Goal: Information Seeking & Learning: Learn about a topic

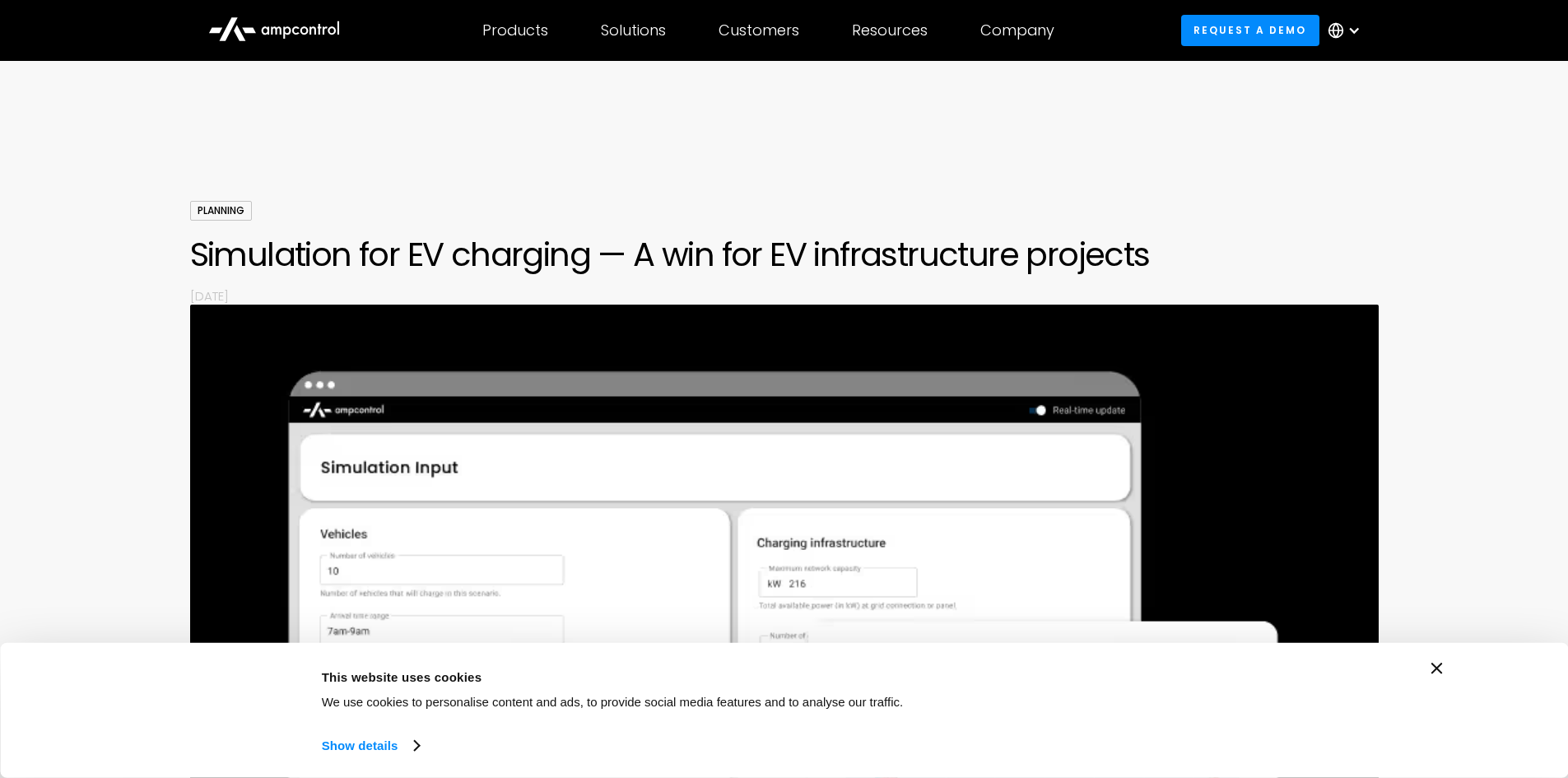
scroll to position [264, 0]
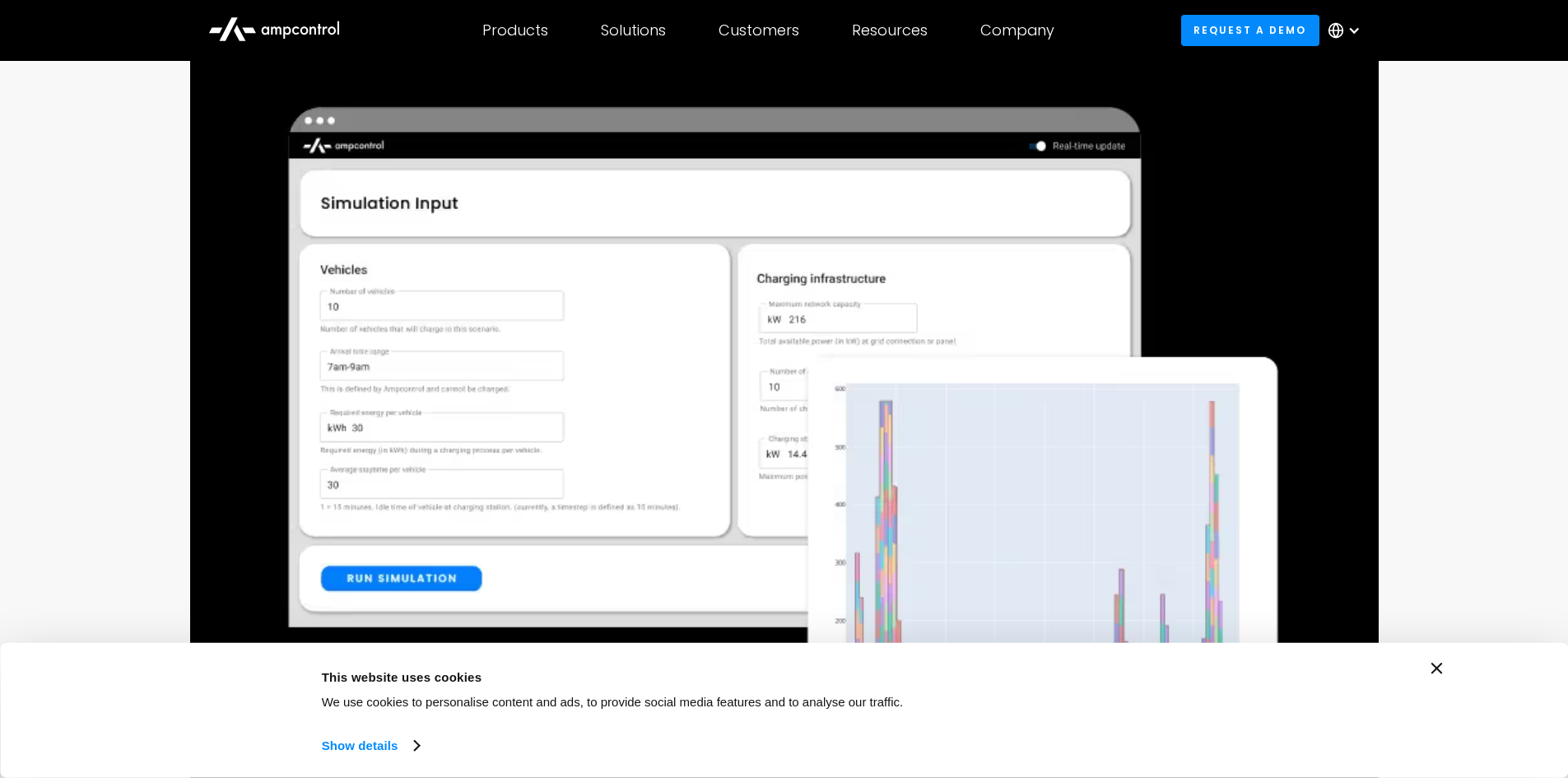
click at [1063, 359] on img at bounding box center [784, 444] width 1188 height 807
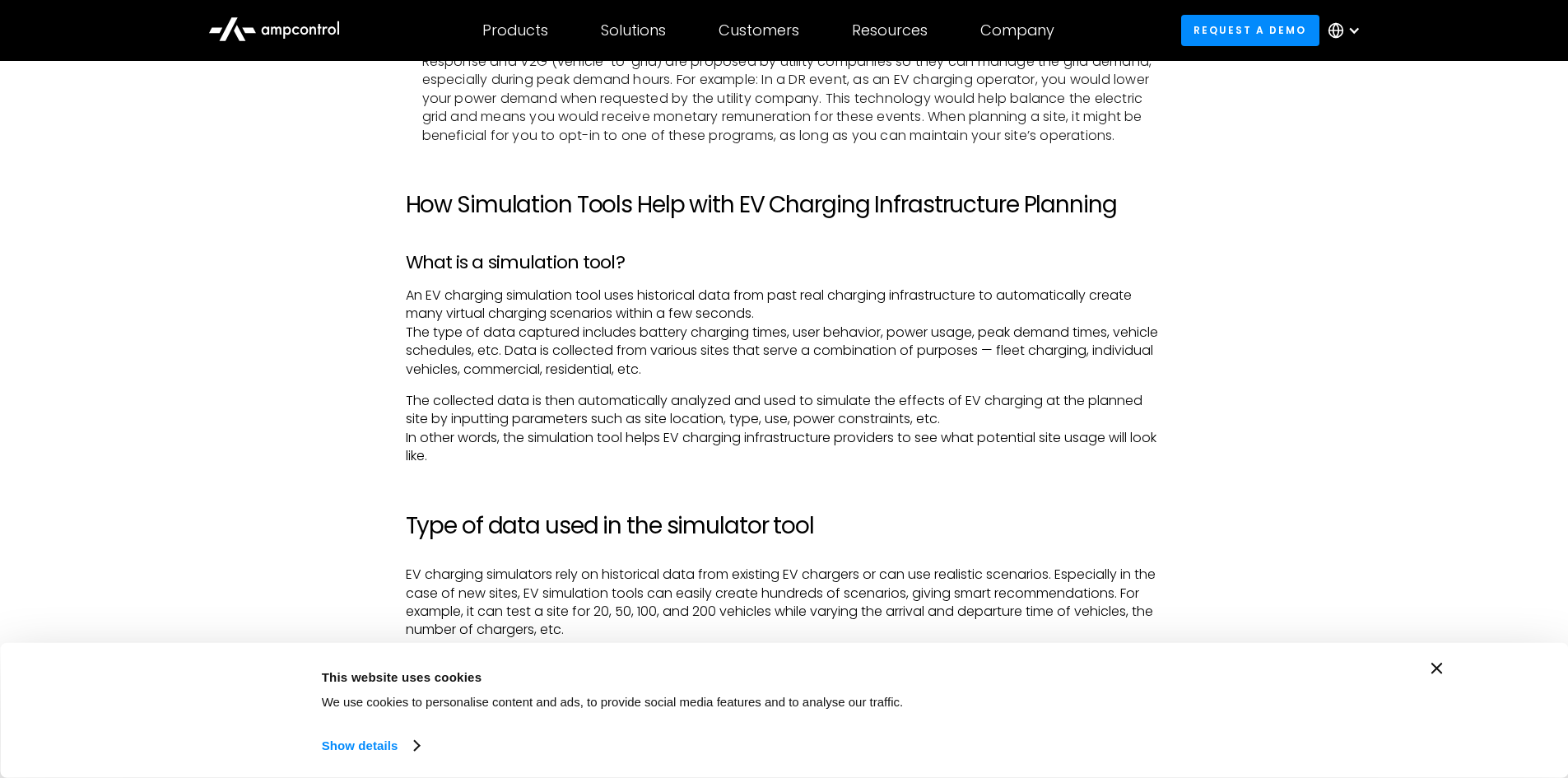
scroll to position [3181, 0]
click at [678, 355] on p "An EV charging simulation tool uses historical data from past real charging inf…" at bounding box center [784, 331] width 757 height 92
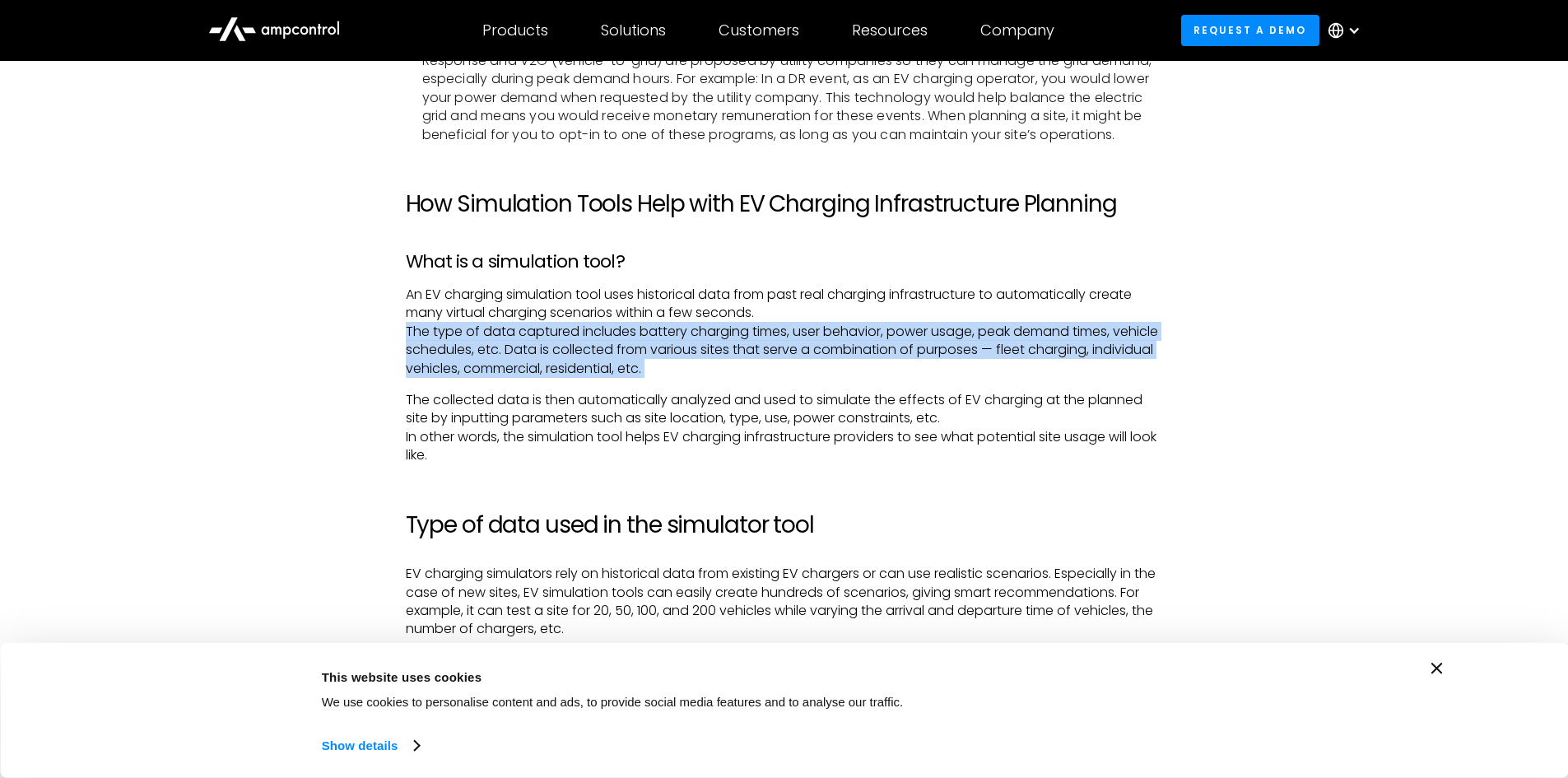
click at [678, 355] on p "An EV charging simulation tool uses historical data from past real charging inf…" at bounding box center [784, 331] width 757 height 92
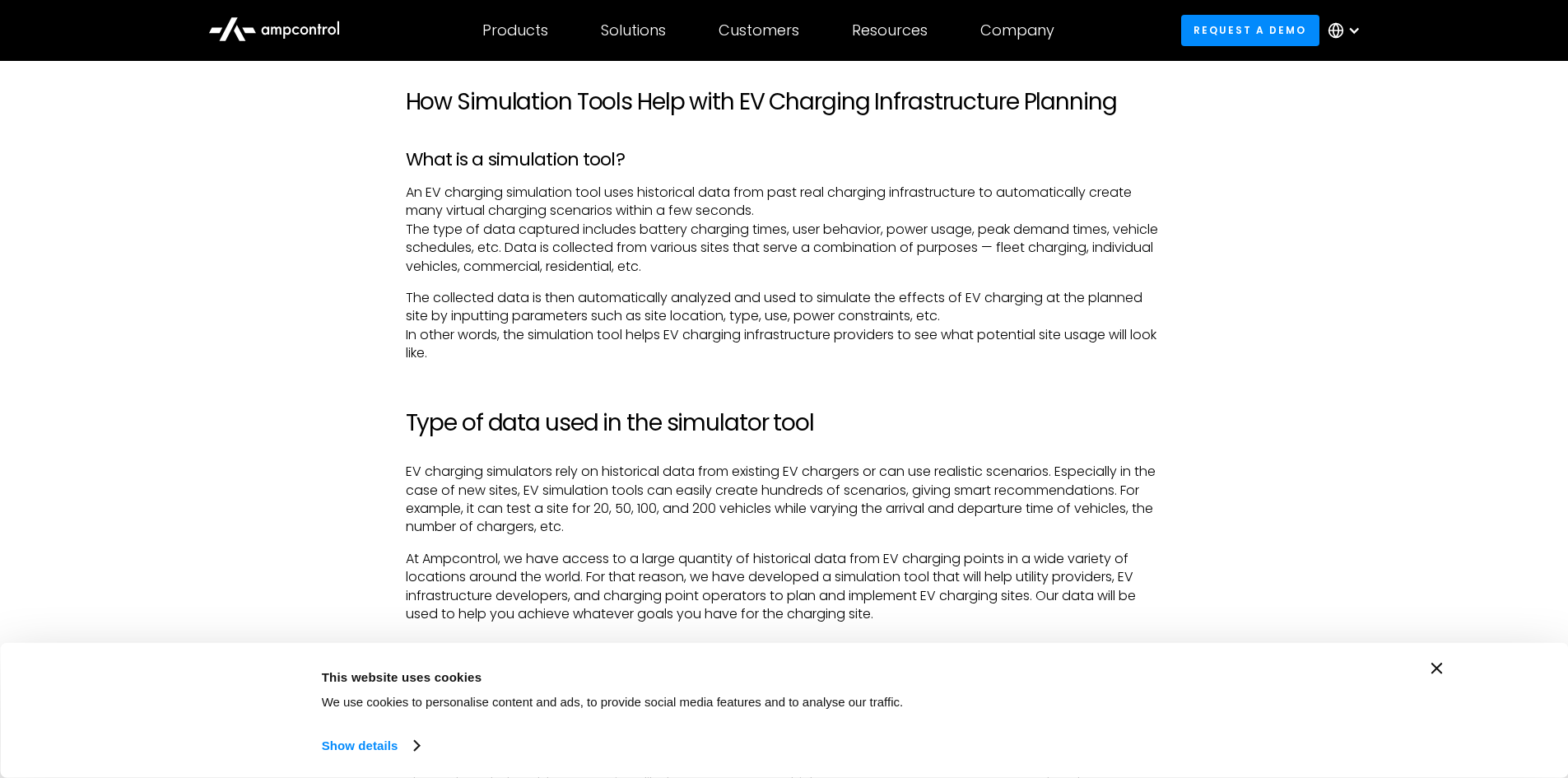
click at [617, 204] on p "An EV charging simulation tool uses historical data from past real charging inf…" at bounding box center [784, 230] width 757 height 92
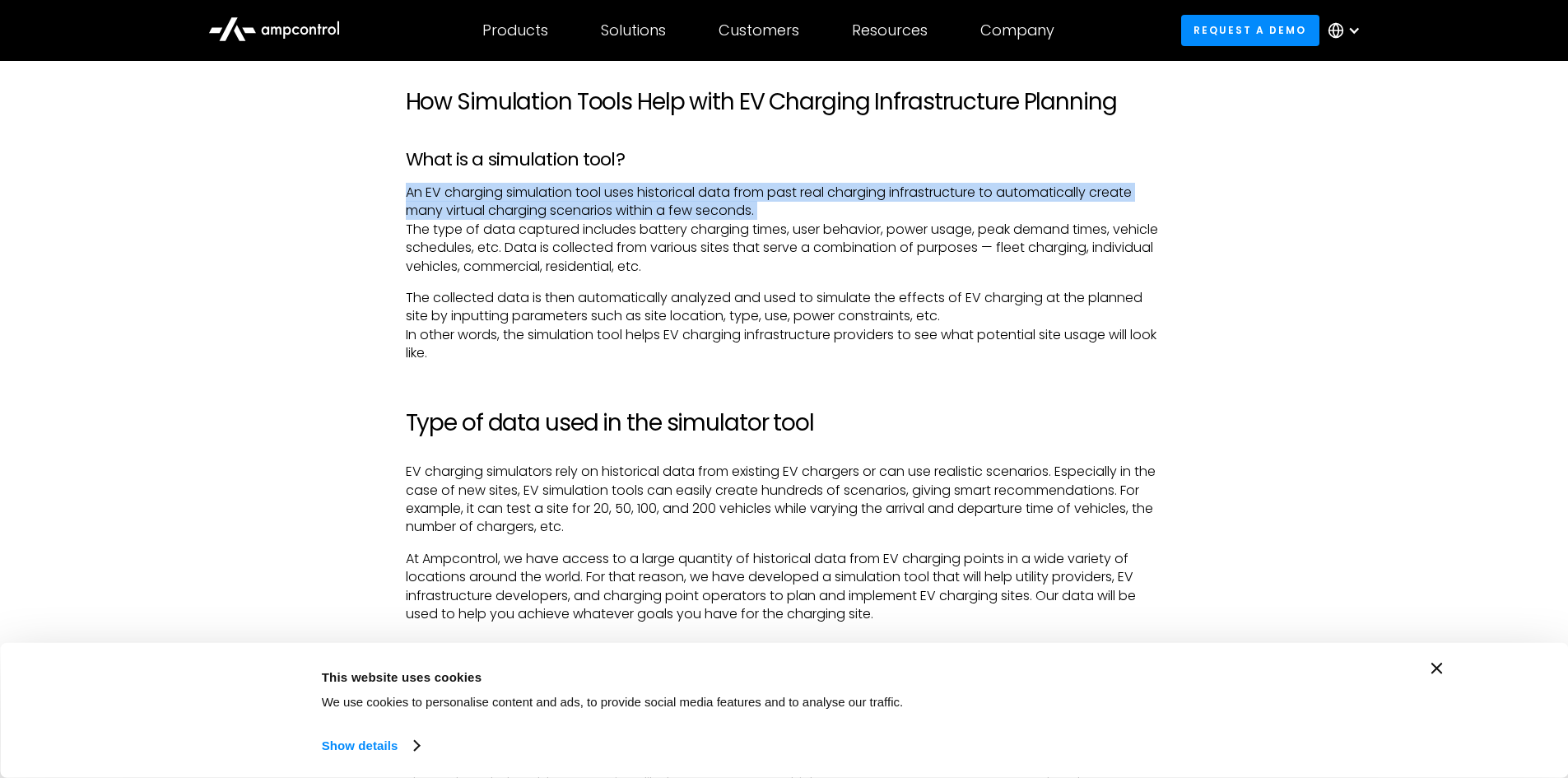
click at [617, 204] on p "An EV charging simulation tool uses historical data from past real charging inf…" at bounding box center [784, 230] width 757 height 92
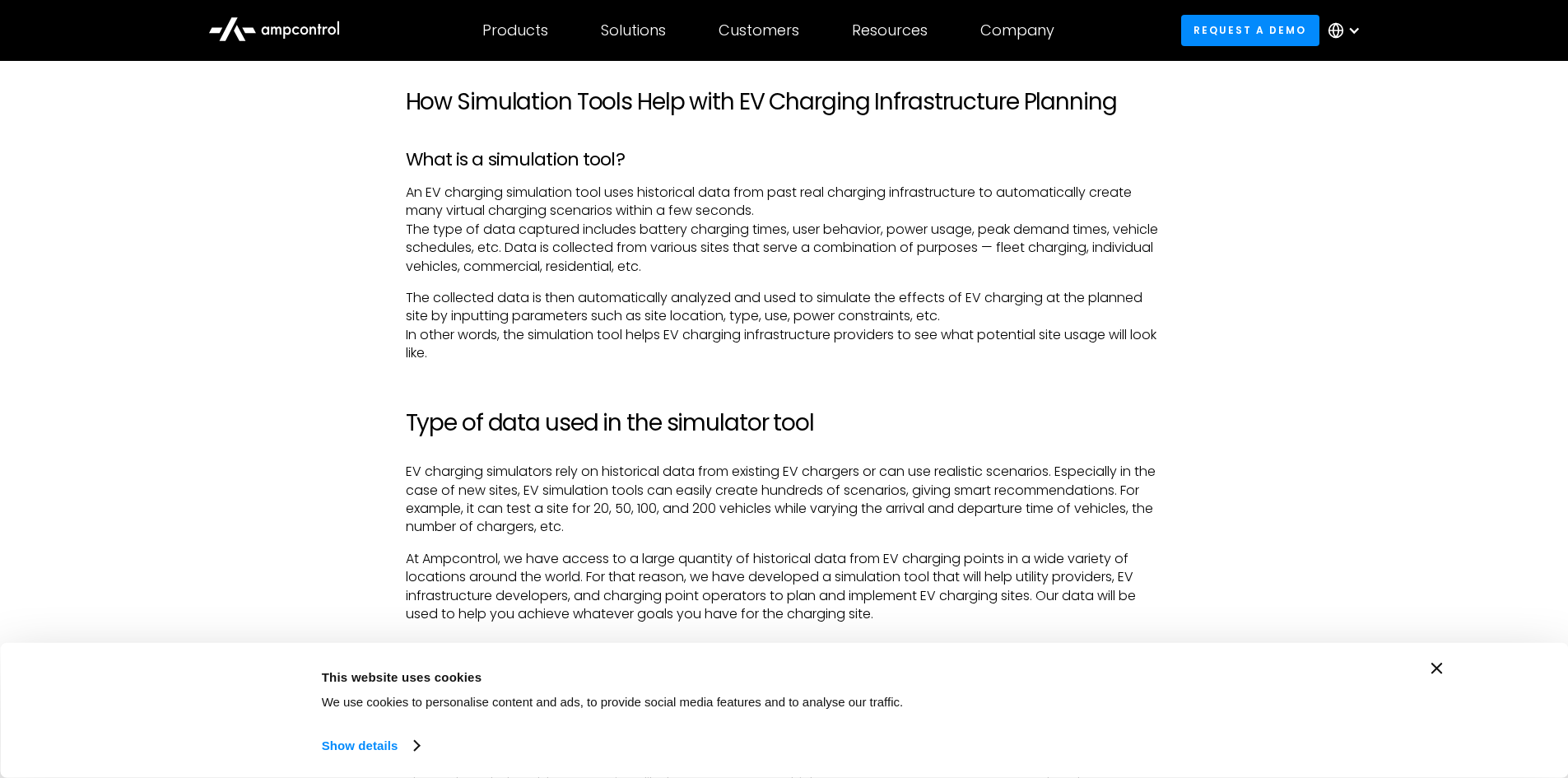
click at [465, 242] on p "An EV charging simulation tool uses historical data from past real charging inf…" at bounding box center [784, 230] width 757 height 92
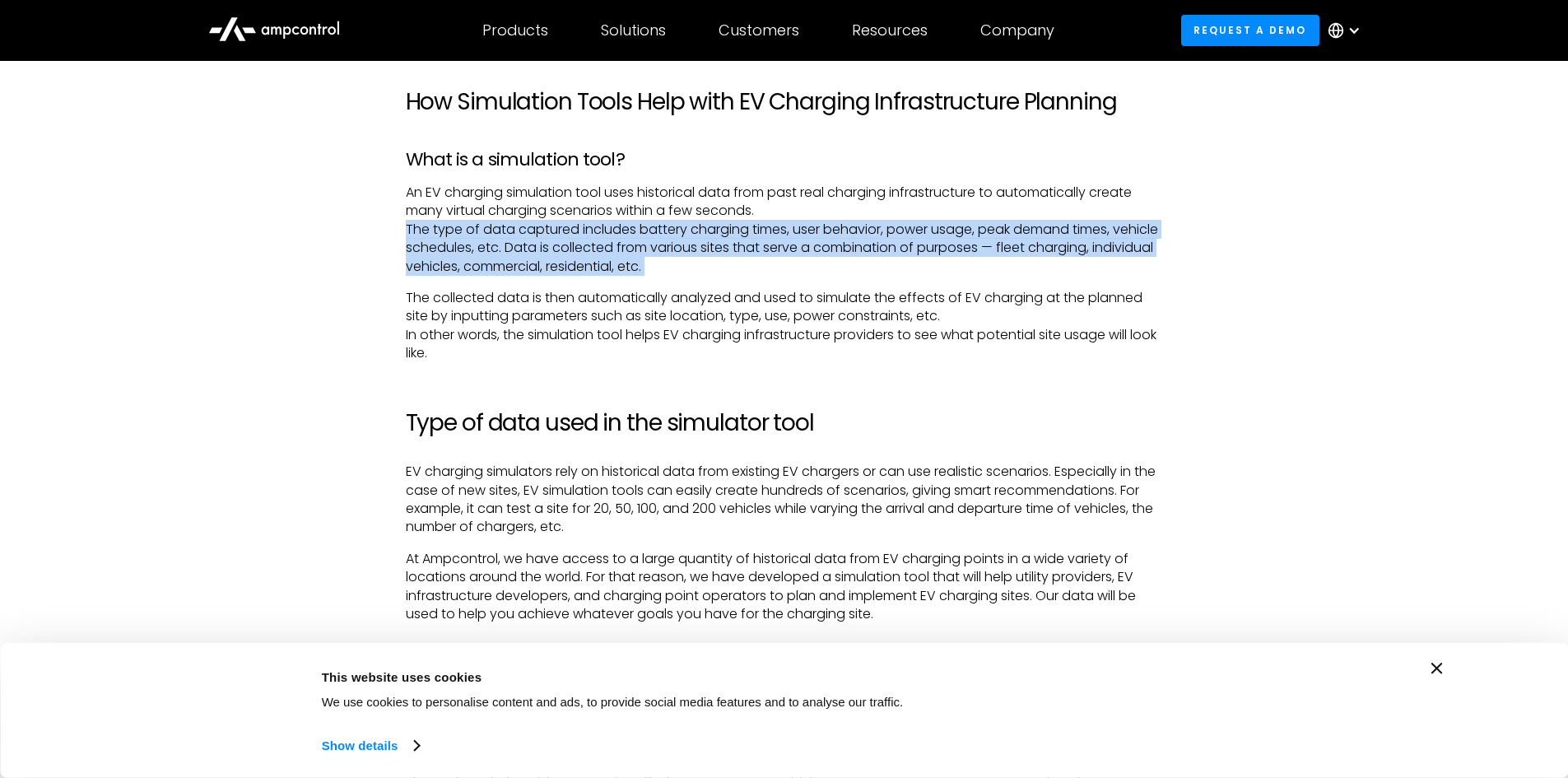
click at [465, 242] on p "An EV charging simulation tool uses historical data from past real charging inf…" at bounding box center [784, 230] width 757 height 92
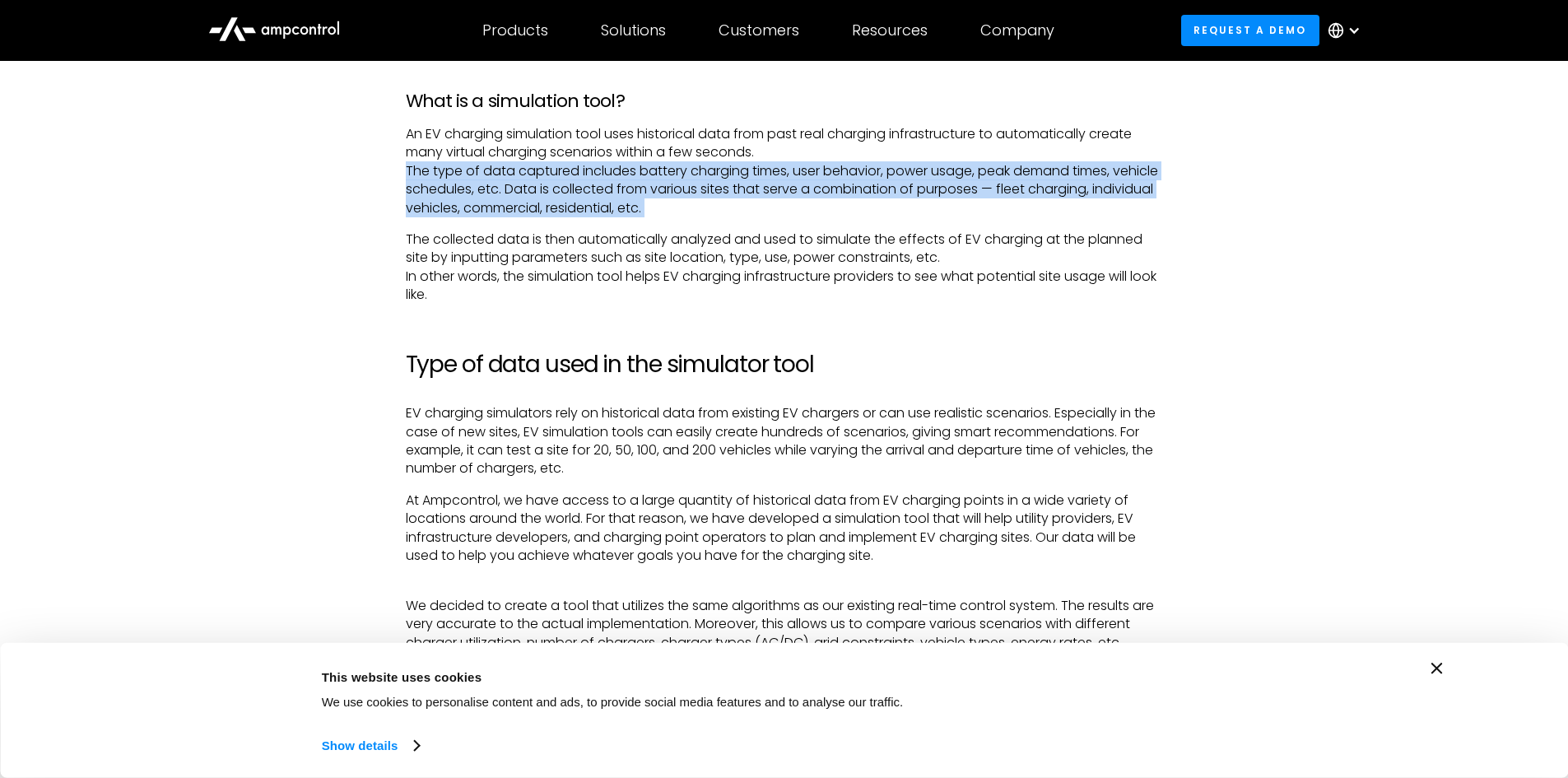
click at [740, 214] on p "An EV charging simulation tool uses historical data from past real charging inf…" at bounding box center [784, 171] width 757 height 92
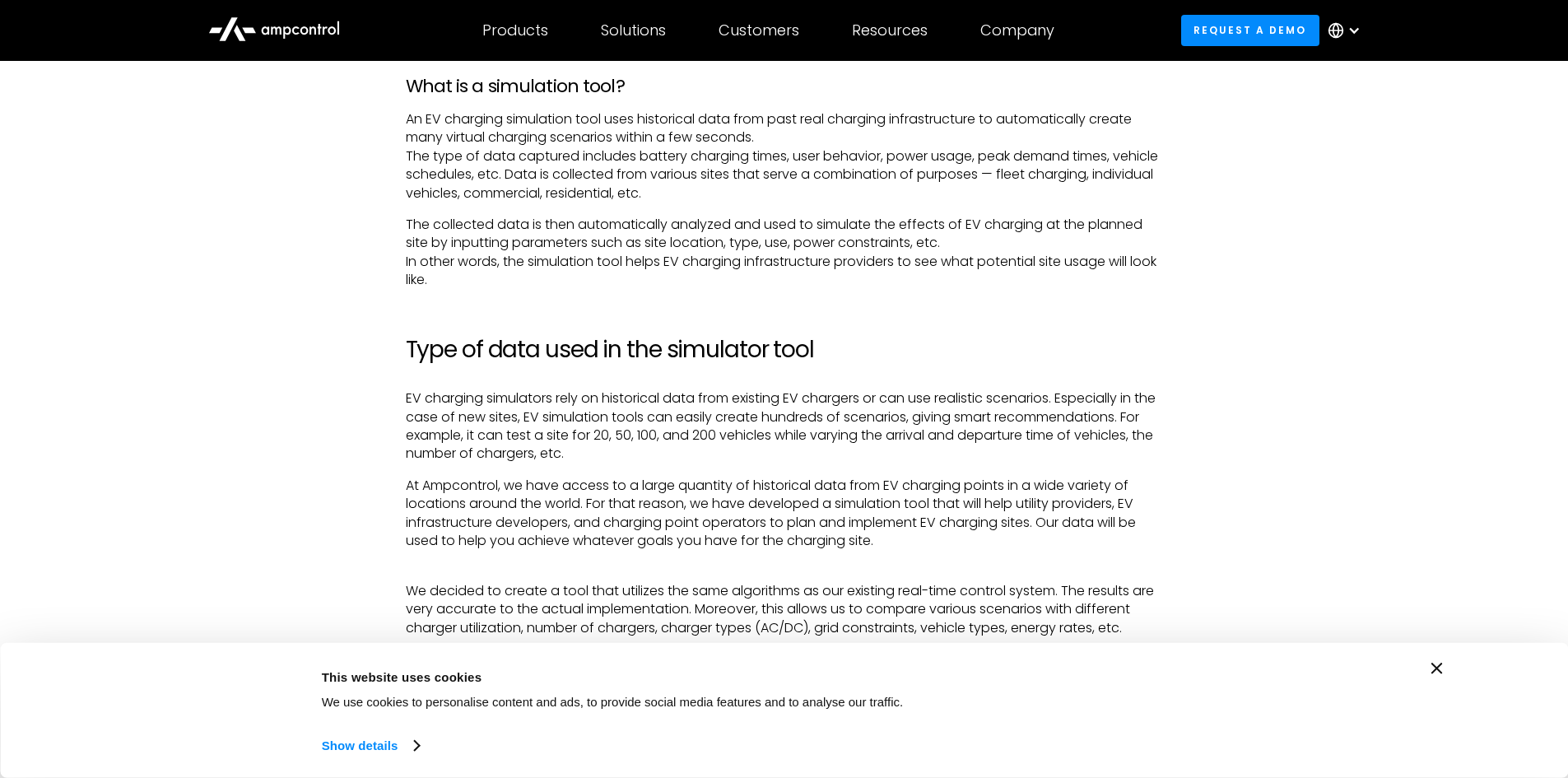
scroll to position [3357, 0]
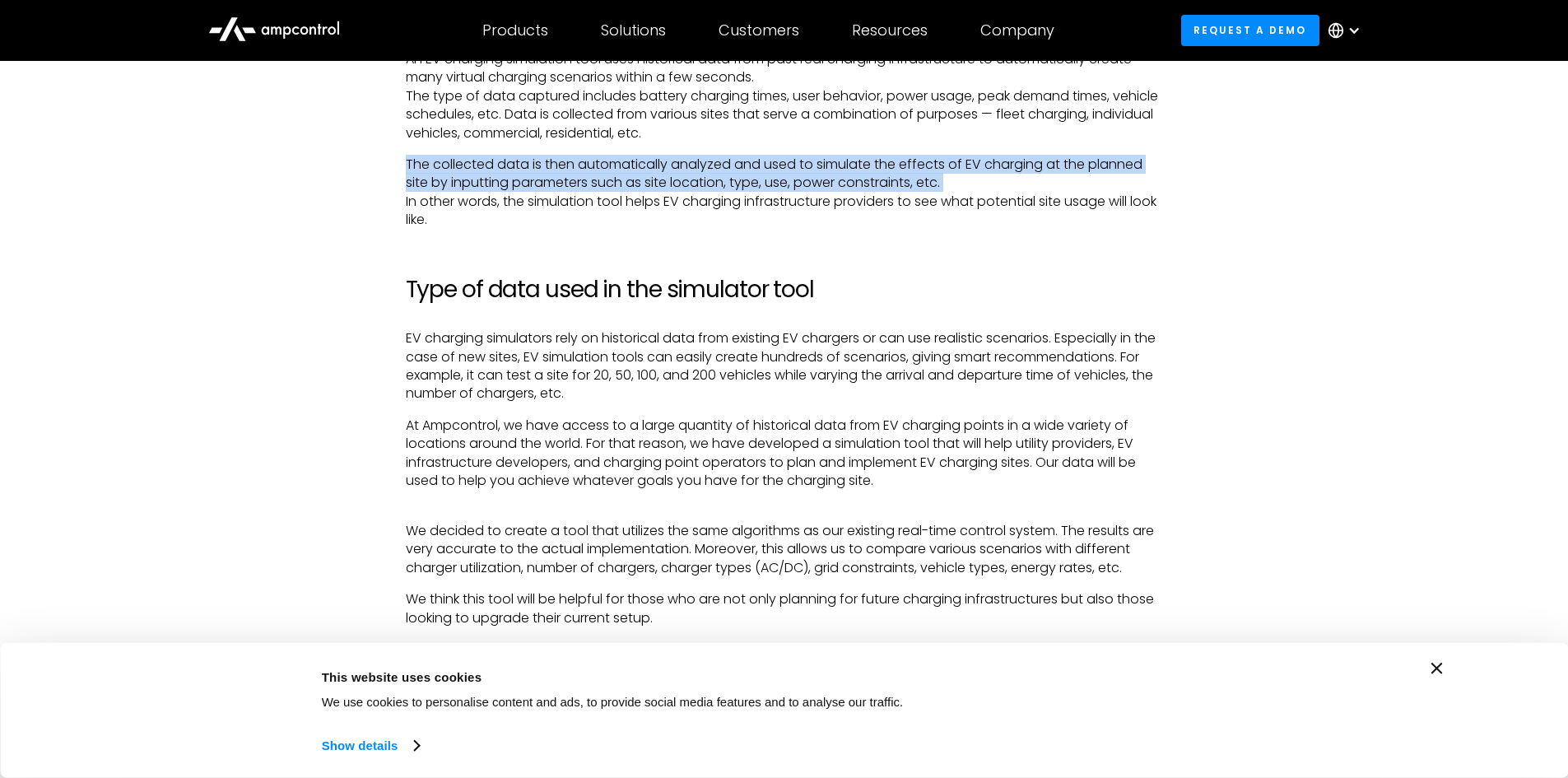
scroll to position [3418, 0]
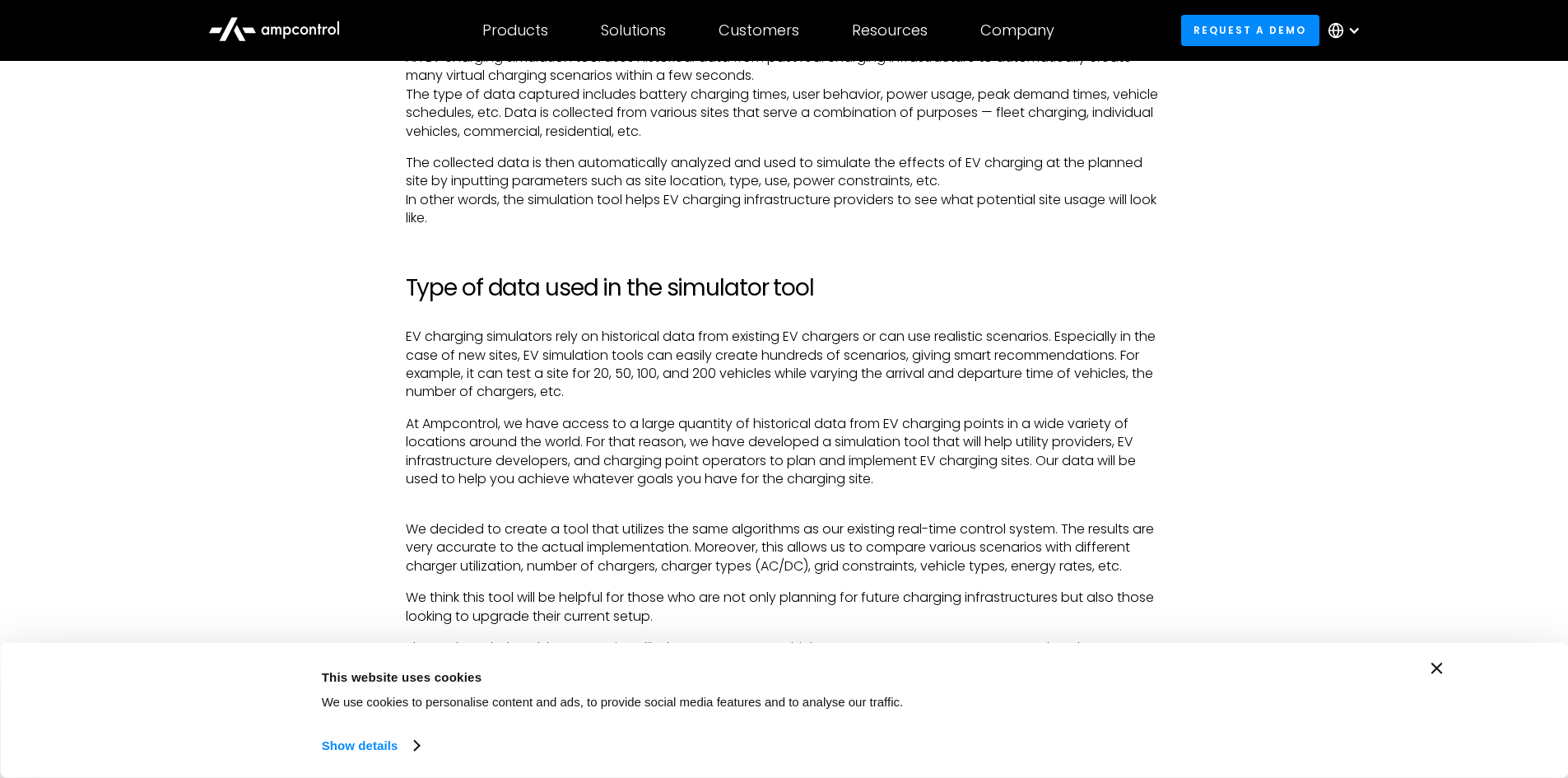
click at [754, 196] on p "The collected data is then automatically analyzed and used to simulate the effe…" at bounding box center [784, 191] width 757 height 75
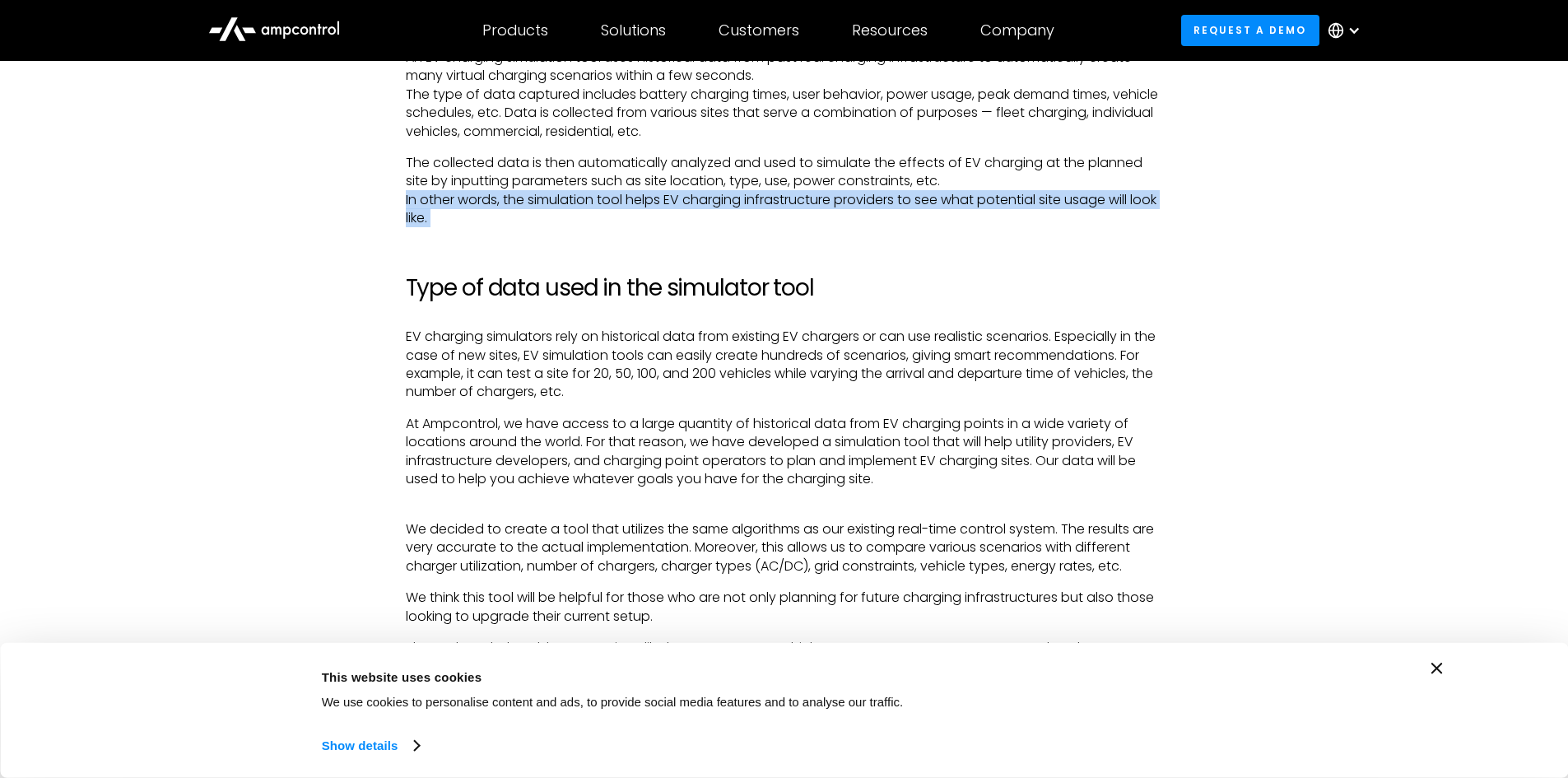
click at [754, 196] on p "The collected data is then automatically analyzed and used to simulate the effe…" at bounding box center [784, 191] width 757 height 75
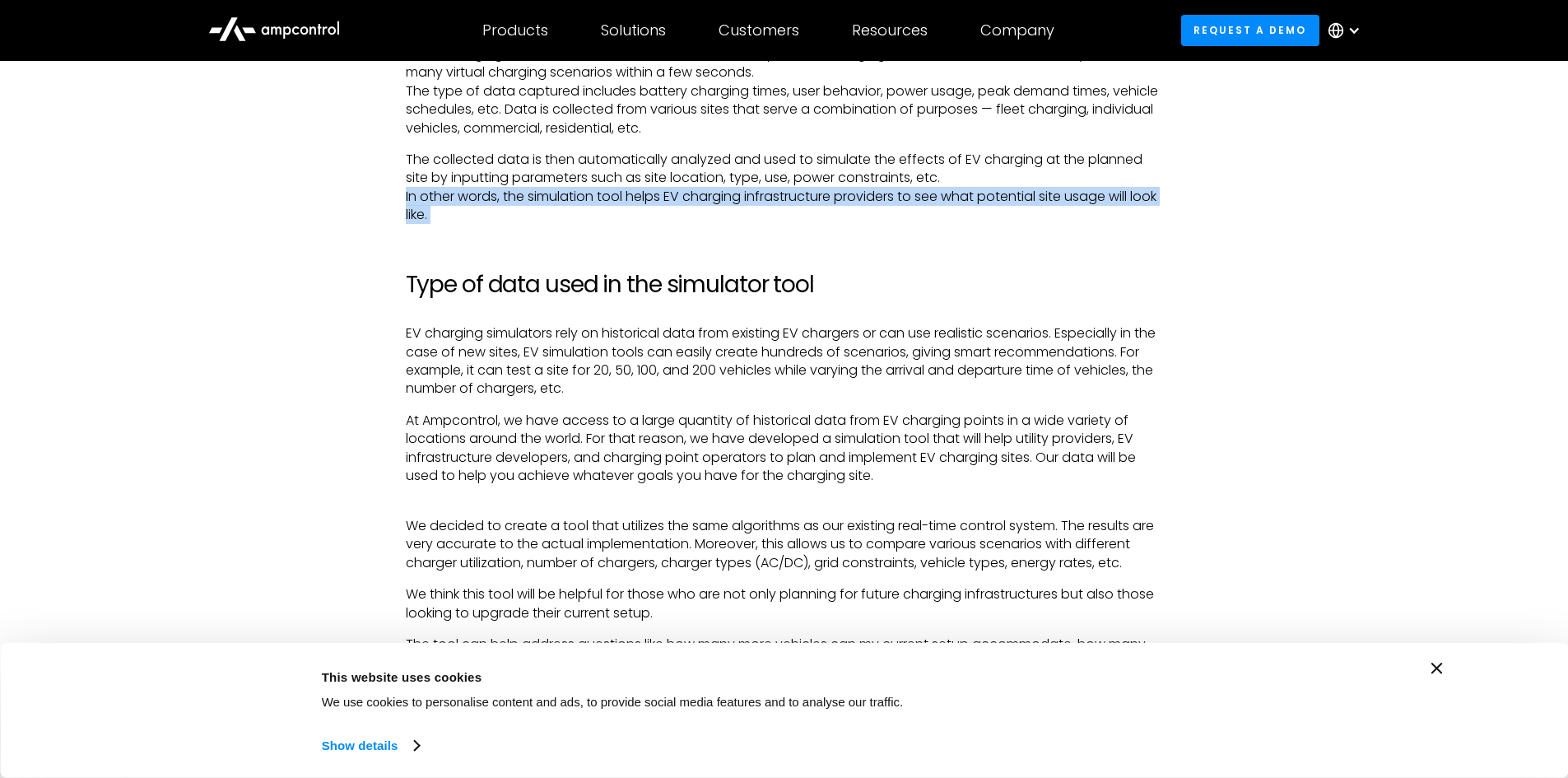
scroll to position [3422, 0]
click at [616, 217] on p "The collected data is then automatically analyzed and used to simulate the effe…" at bounding box center [784, 187] width 757 height 75
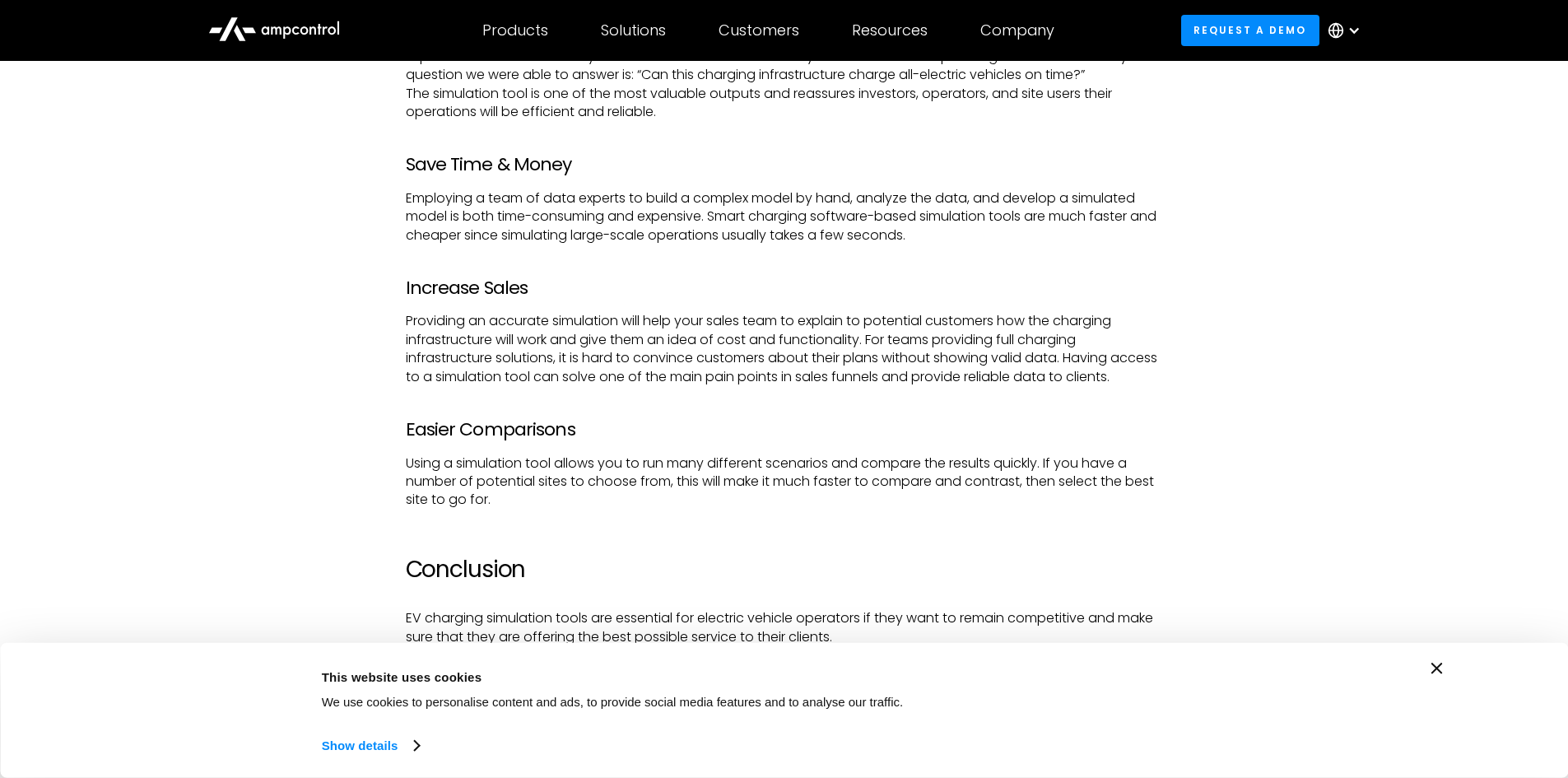
scroll to position [4478, 0]
